Goal: Information Seeking & Learning: Learn about a topic

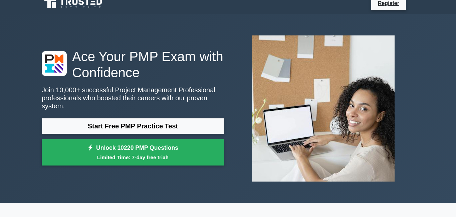
scroll to position [8, 0]
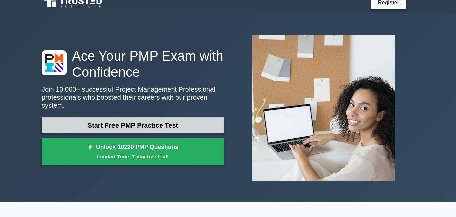
click at [178, 126] on link "Start Free PMP Practice Test" at bounding box center [133, 125] width 182 height 16
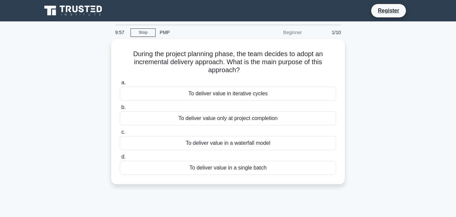
scroll to position [8, 0]
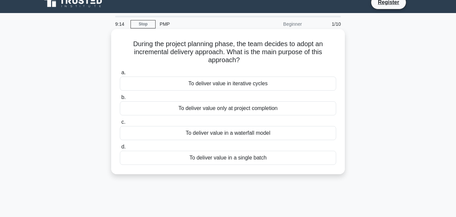
click at [225, 83] on div "To deliver value in iterative cycles" at bounding box center [228, 83] width 216 height 14
click at [120, 75] on input "a. To deliver value in iterative cycles" at bounding box center [120, 72] width 0 height 4
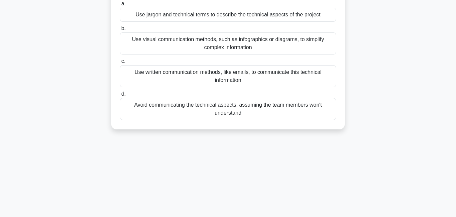
scroll to position [0, 0]
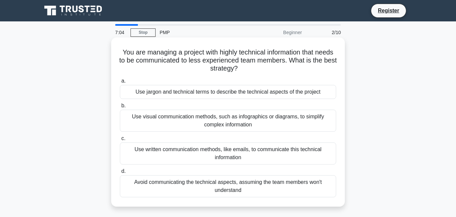
click at [229, 151] on div "Use written communication methods, like emails, to communicate this technical i…" at bounding box center [228, 153] width 216 height 22
click at [120, 141] on input "c. Use written communication methods, like emails, to communicate this technica…" at bounding box center [120, 138] width 0 height 4
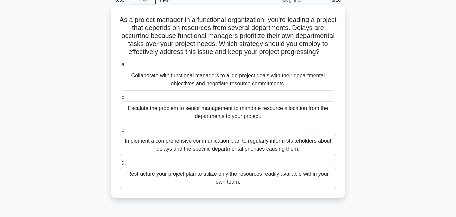
scroll to position [31, 0]
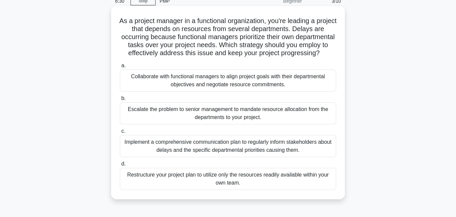
click at [218, 178] on div "Restructure your project plan to utilize only the resources readily available w…" at bounding box center [228, 179] width 216 height 22
click at [120, 166] on input "d. Restructure your project plan to utilize only the resources readily availabl…" at bounding box center [120, 164] width 0 height 4
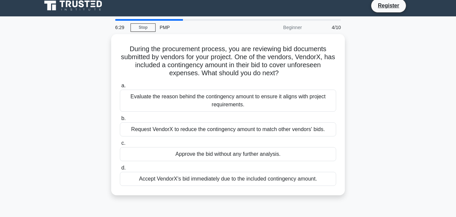
scroll to position [0, 0]
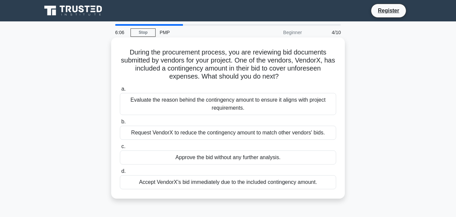
click at [168, 131] on div "Request VendorX to reduce the contingency amount to match other vendors' bids." at bounding box center [228, 132] width 216 height 14
click at [120, 124] on input "b. Request VendorX to reduce the contingency amount to match other vendors' bid…" at bounding box center [120, 121] width 0 height 4
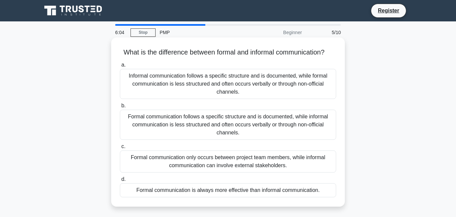
click at [242, 158] on div "Formal communication only occurs between project team members, while informal c…" at bounding box center [228, 161] width 216 height 22
click at [120, 149] on input "c. Formal communication only occurs between project team members, while informa…" at bounding box center [120, 146] width 0 height 4
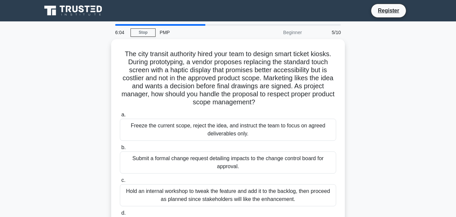
click at [242, 158] on div "Submit a formal change request detailing impacts to the change control board fo…" at bounding box center [228, 162] width 216 height 22
click at [120, 150] on input "b. Submit a formal change request detailing impacts to the change control board…" at bounding box center [120, 147] width 0 height 4
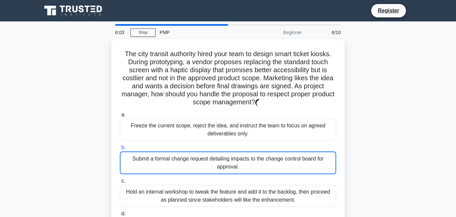
click at [242, 158] on div "Submit a formal change request detailing impacts to the change control board fo…" at bounding box center [228, 162] width 216 height 23
click at [120, 150] on input "b. Submit a formal change request detailing impacts to the change control board…" at bounding box center [120, 147] width 0 height 4
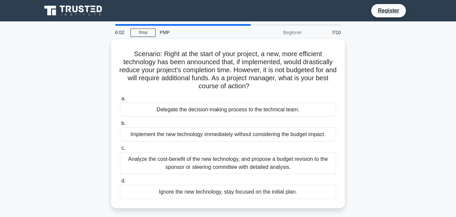
click at [242, 158] on div "Analyze the cost-benefit of the new technology, and propose a budget revision t…" at bounding box center [228, 163] width 216 height 22
click at [120, 150] on input "c. Analyze the cost-benefit of the new technology, and propose a budget revisio…" at bounding box center [120, 148] width 0 height 4
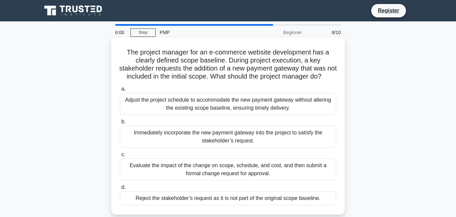
click at [245, 143] on div "Immediately incorporate the new payment gateway into the project to satisfy the…" at bounding box center [228, 136] width 216 height 22
click at [120, 124] on input "b. Immediately incorporate the new payment gateway into the project to satisfy …" at bounding box center [120, 121] width 0 height 4
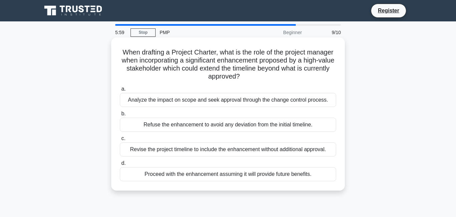
click at [270, 134] on label "c. Revise the project timeline to include the enhancement without additional ap…" at bounding box center [228, 145] width 216 height 22
click at [120, 136] on input "c. Revise the project timeline to include the enhancement without additional ap…" at bounding box center [120, 138] width 0 height 4
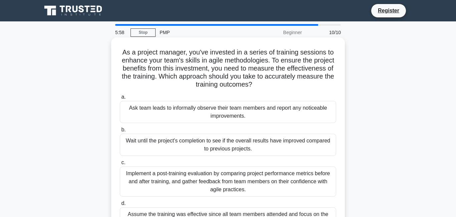
click at [277, 134] on div "Wait until the project's completion to see if the overall results have improved…" at bounding box center [228, 145] width 216 height 22
click at [120, 132] on input "b. Wait until the project's completion to see if the overall results have impro…" at bounding box center [120, 129] width 0 height 4
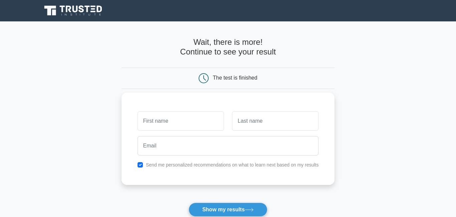
click at [185, 123] on input "text" at bounding box center [181, 120] width 86 height 19
click at [151, 118] on input "rubt" at bounding box center [181, 120] width 86 height 19
click at [152, 119] on input "rut" at bounding box center [181, 120] width 86 height 19
type input "ruth"
click at [244, 124] on input "text" at bounding box center [275, 120] width 86 height 19
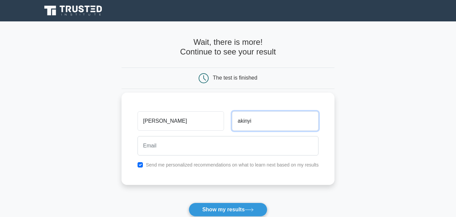
type input "akinyi"
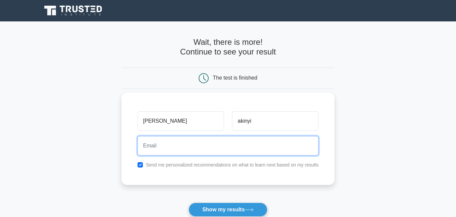
click at [239, 142] on input "email" at bounding box center [228, 145] width 181 height 19
click at [150, 143] on input "rubt" at bounding box center [228, 145] width 181 height 19
click at [151, 144] on input "rut" at bounding box center [228, 145] width 181 height 19
type input "ruthakinyi@gmail.com"
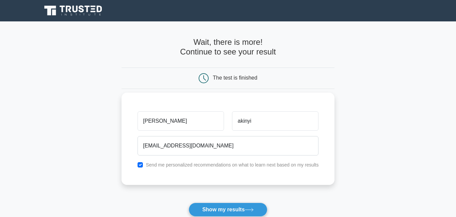
click at [144, 165] on div "Send me personalized recommendations on what to learn next based on my results" at bounding box center [228, 165] width 189 height 8
click at [137, 165] on div "Send me personalized recommendations on what to learn next based on my results" at bounding box center [228, 165] width 189 height 8
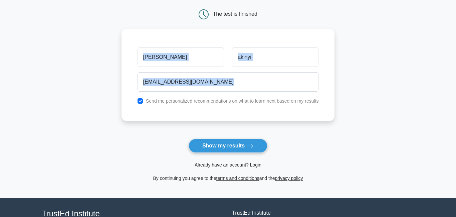
scroll to position [66, 0]
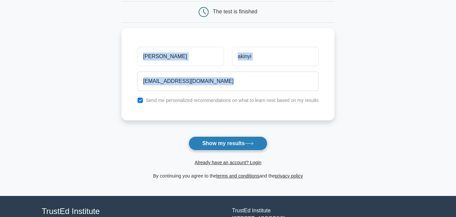
click at [239, 137] on button "Show my results" at bounding box center [228, 143] width 79 height 14
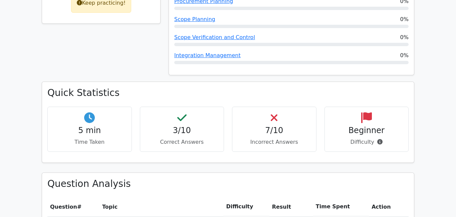
scroll to position [377, 0]
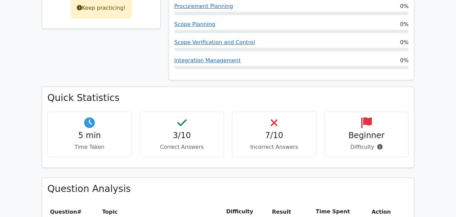
click at [377, 131] on h4 "Beginner" at bounding box center [366, 136] width 73 height 10
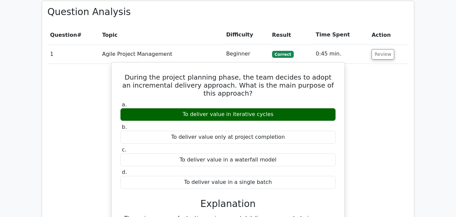
scroll to position [560, 0]
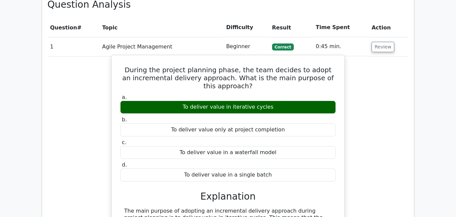
click at [222, 100] on div "To deliver value in iterative cycles" at bounding box center [228, 106] width 216 height 13
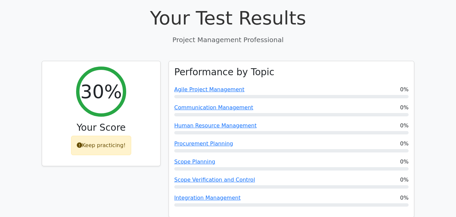
scroll to position [241, 0]
